Goal: Task Accomplishment & Management: Manage account settings

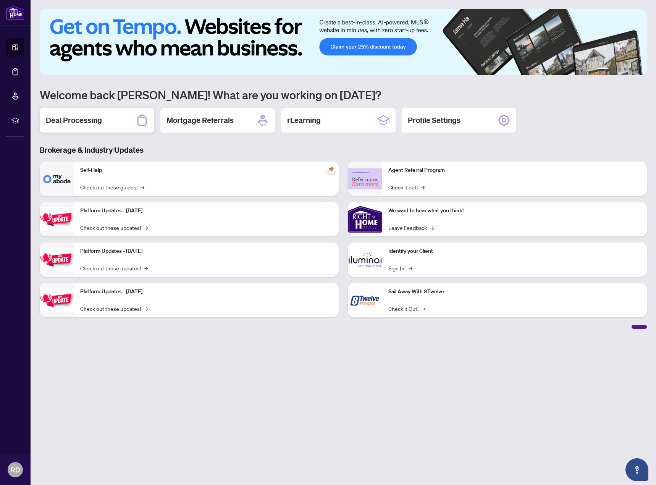
click at [113, 120] on div "Deal Processing" at bounding box center [97, 120] width 115 height 24
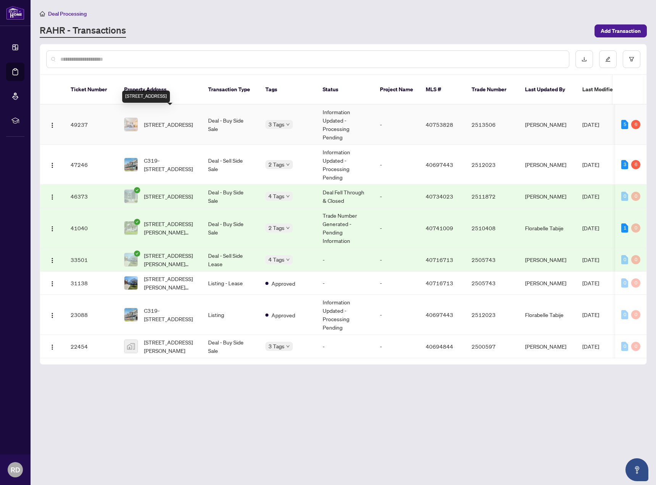
click at [168, 121] on span "[STREET_ADDRESS]" at bounding box center [168, 124] width 49 height 8
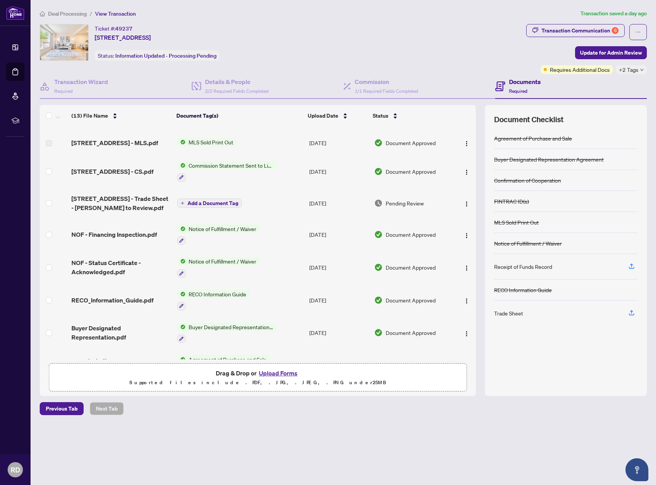
scroll to position [177, 0]
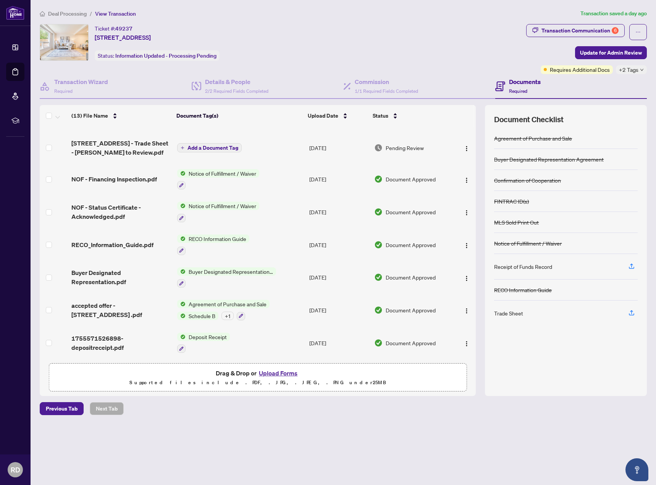
click at [75, 11] on span "Deal Processing" at bounding box center [67, 13] width 39 height 7
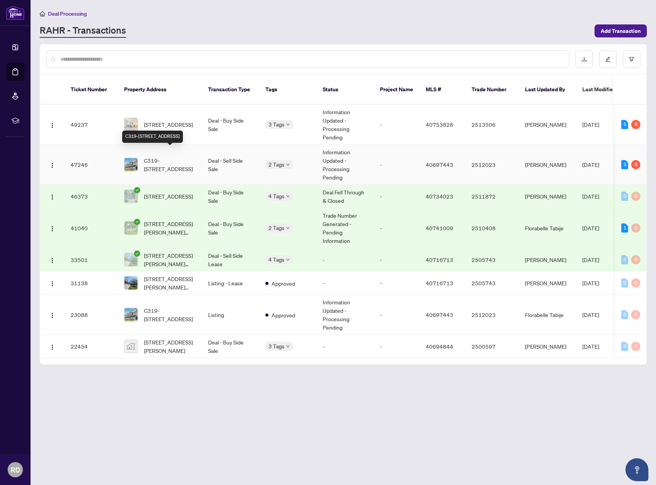
click at [167, 156] on span "C319-[STREET_ADDRESS]" at bounding box center [170, 164] width 52 height 17
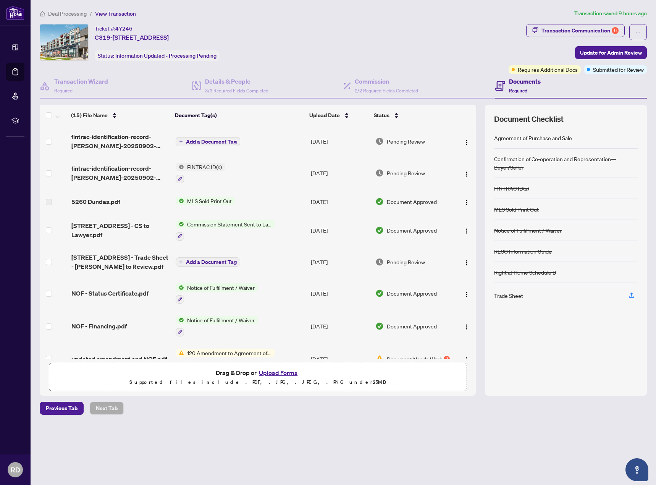
click at [72, 13] on span "Deal Processing" at bounding box center [67, 13] width 39 height 7
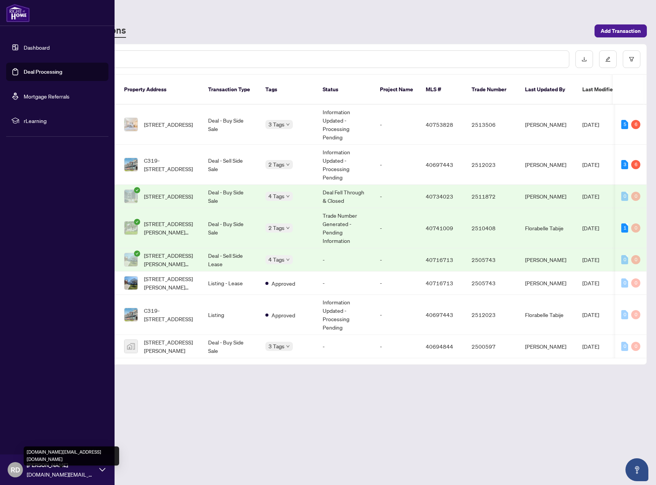
click at [62, 470] on span "[DOMAIN_NAME][EMAIL_ADDRESS][DOMAIN_NAME]" at bounding box center [61, 474] width 69 height 8
click at [34, 422] on span "Logout" at bounding box center [30, 424] width 17 height 12
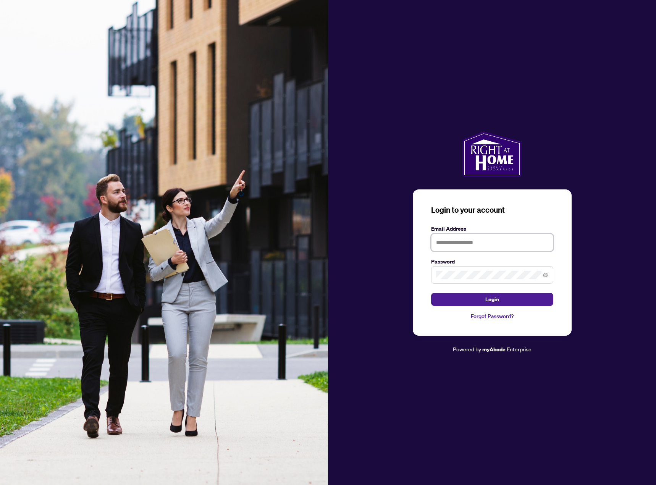
type input "**********"
